Goal: Information Seeking & Learning: Learn about a topic

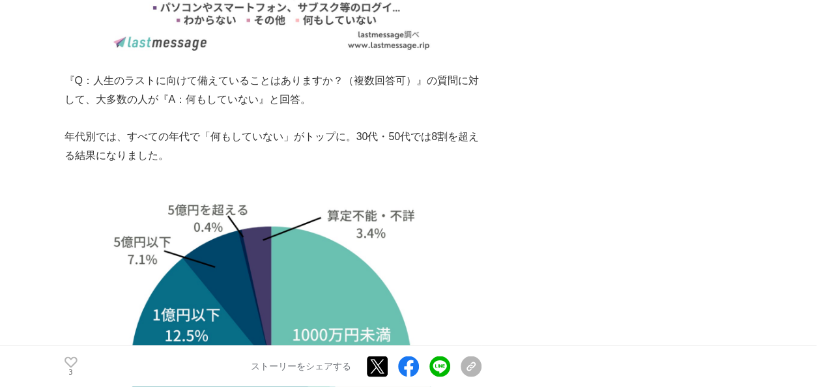
scroll to position [2246, 0]
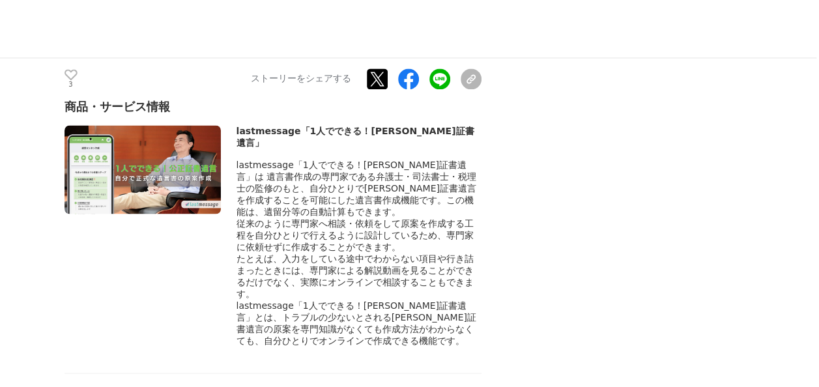
scroll to position [6077, 0]
